Goal: Navigation & Orientation: Find specific page/section

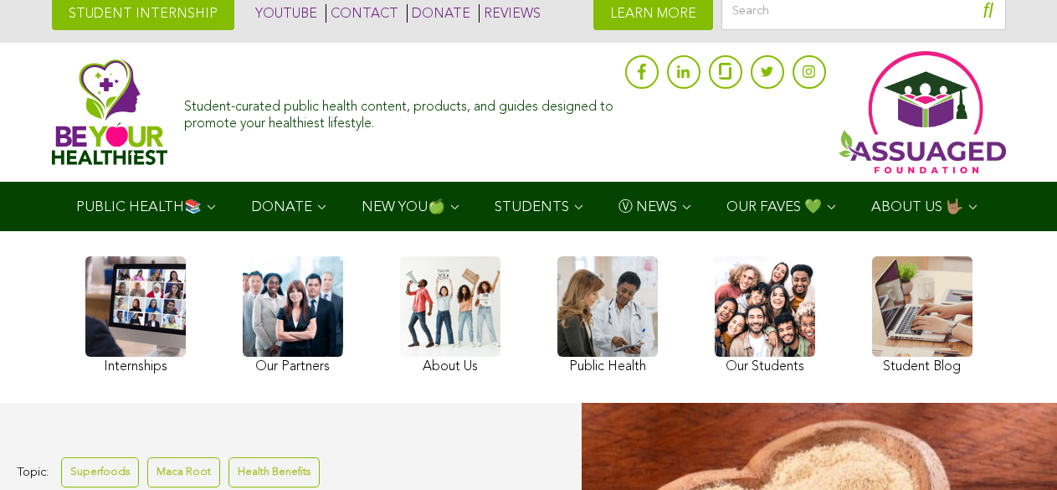
scroll to position [323, 0]
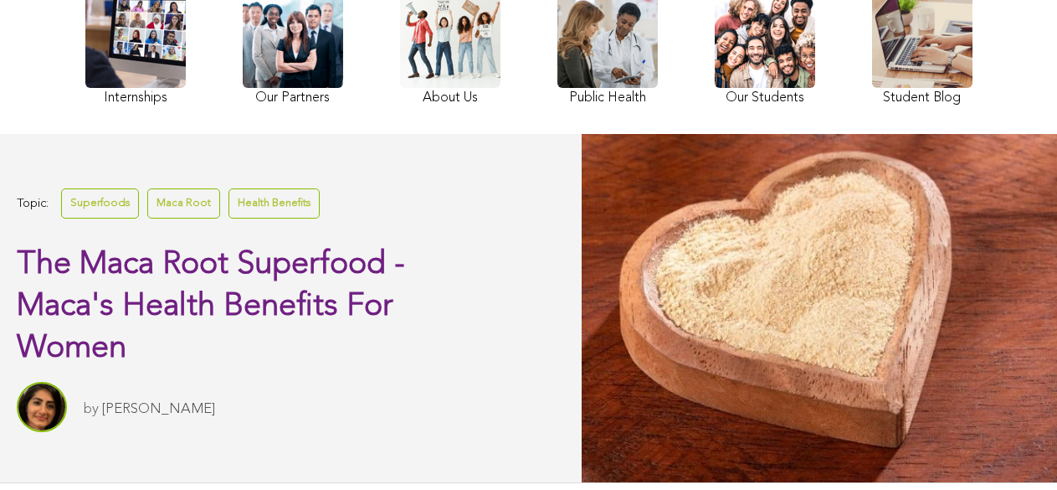
click at [93, 12] on link at bounding box center [135, 48] width 100 height 122
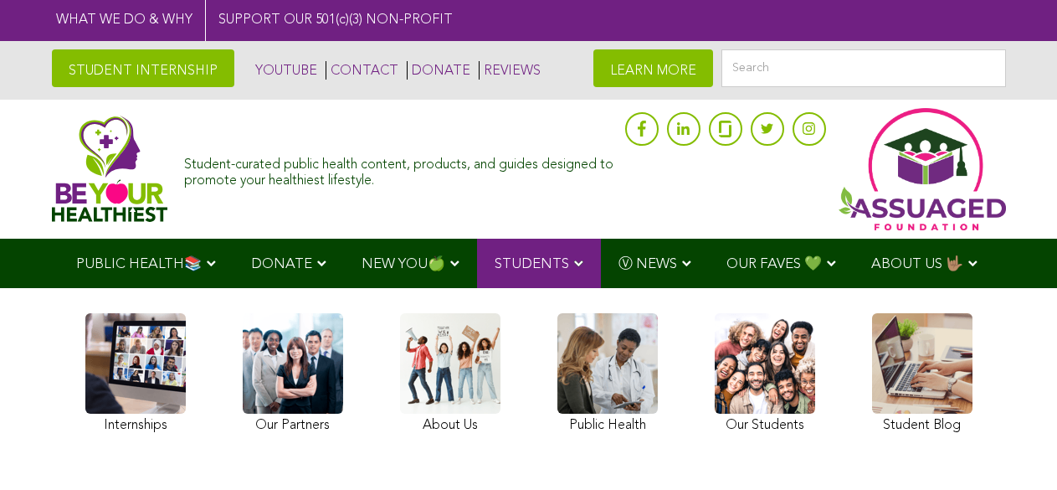
click at [328, 106] on link at bounding box center [528, 245] width 1057 height 490
